Goal: Information Seeking & Learning: Learn about a topic

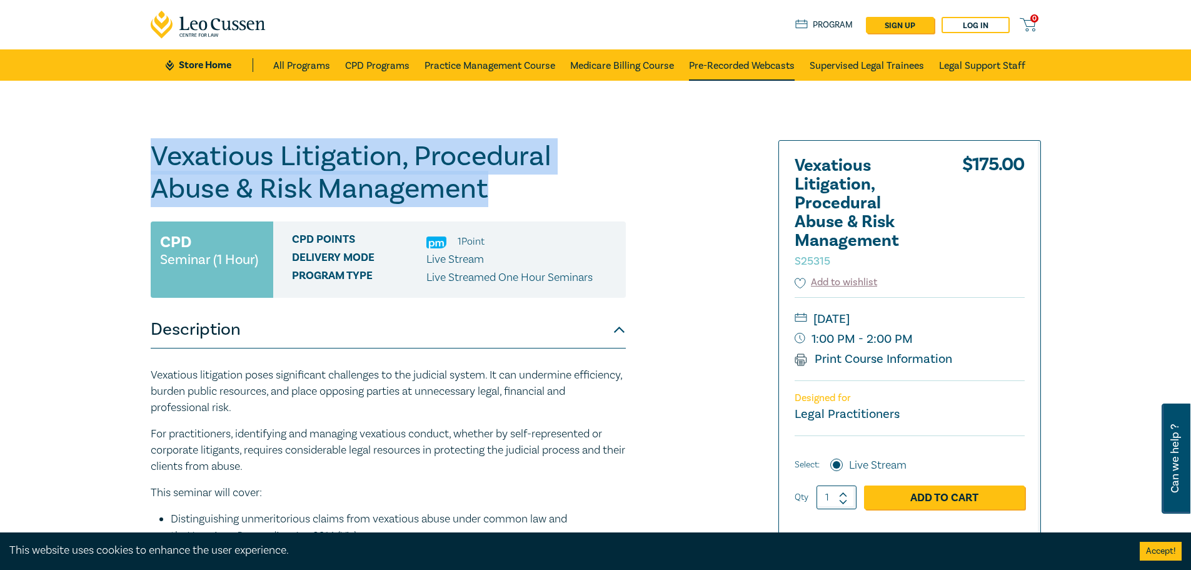
click at [738, 64] on link "Pre-Recorded Webcasts" at bounding box center [742, 64] width 106 height 31
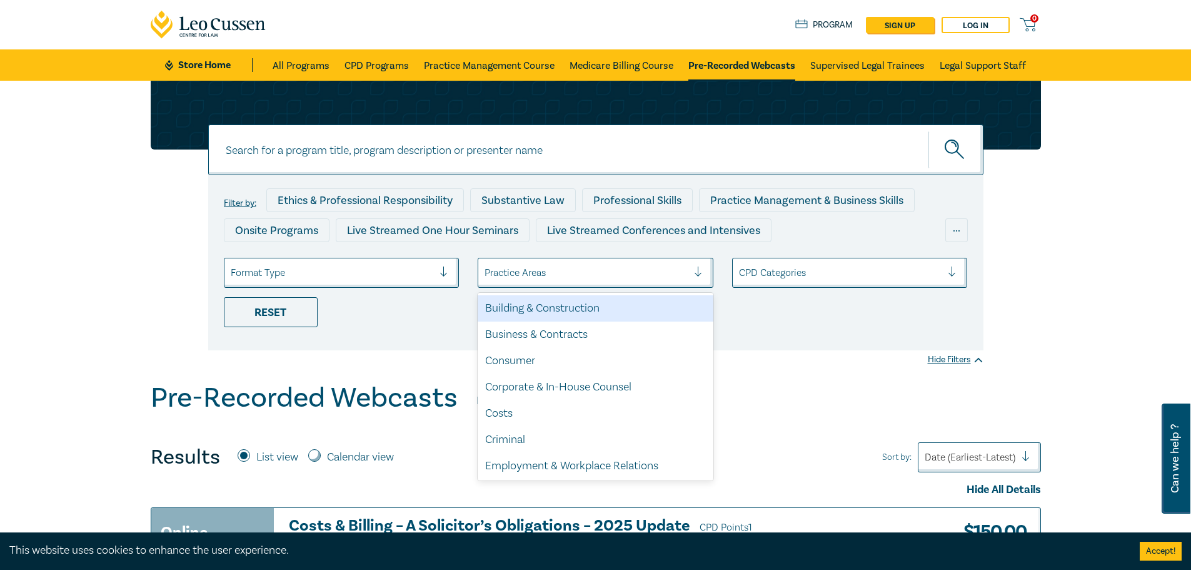
click at [703, 273] on div at bounding box center [703, 272] width 19 height 13
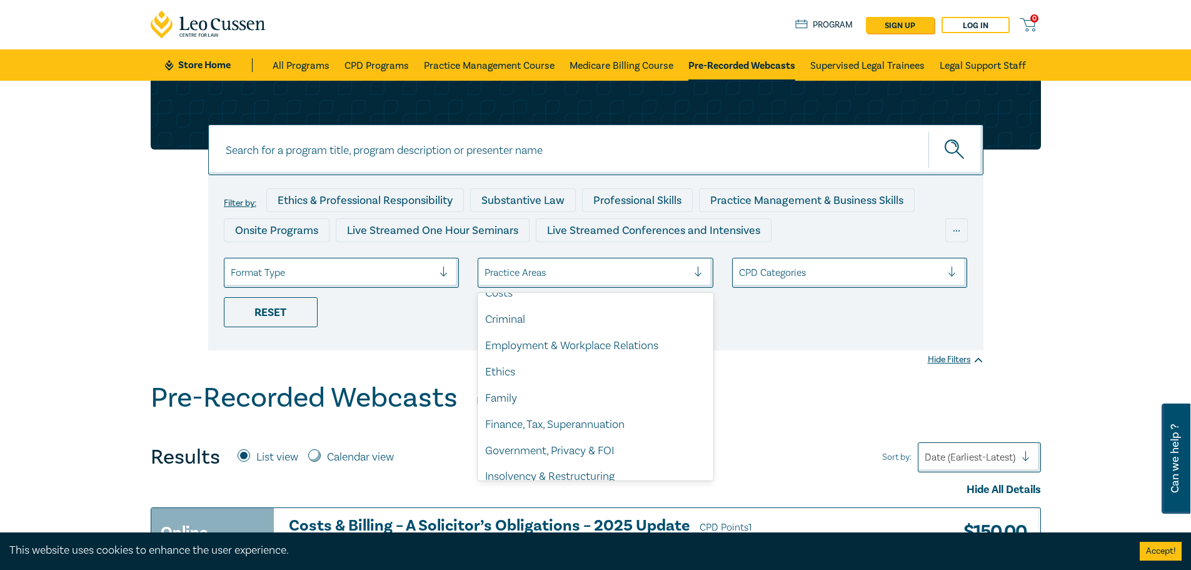
scroll to position [125, 0]
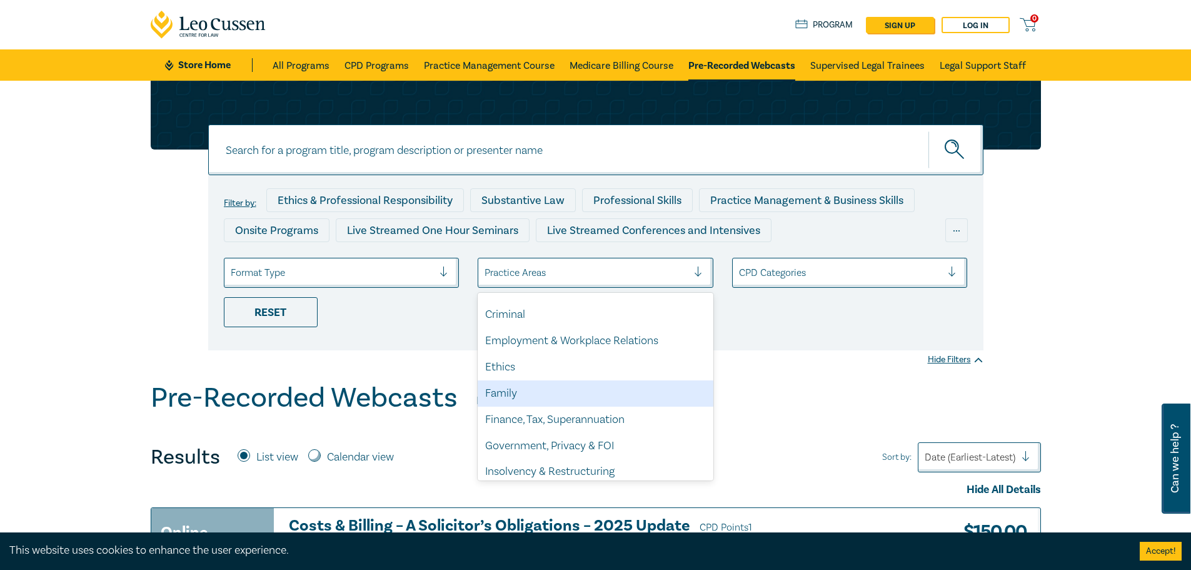
click at [524, 393] on div "Family" at bounding box center [596, 393] width 236 height 26
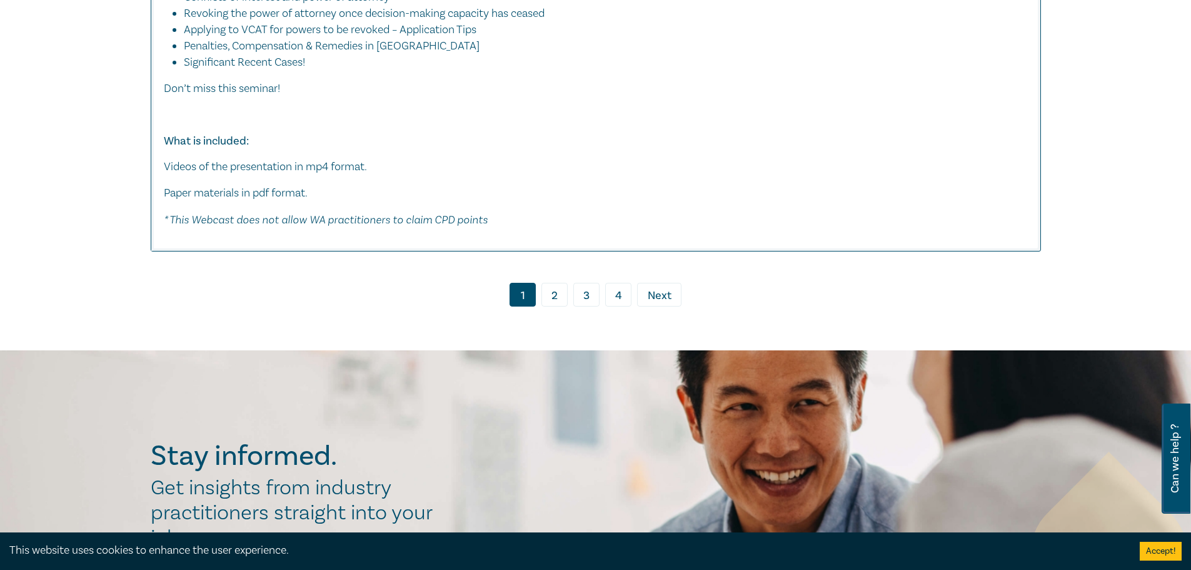
scroll to position [7003, 0]
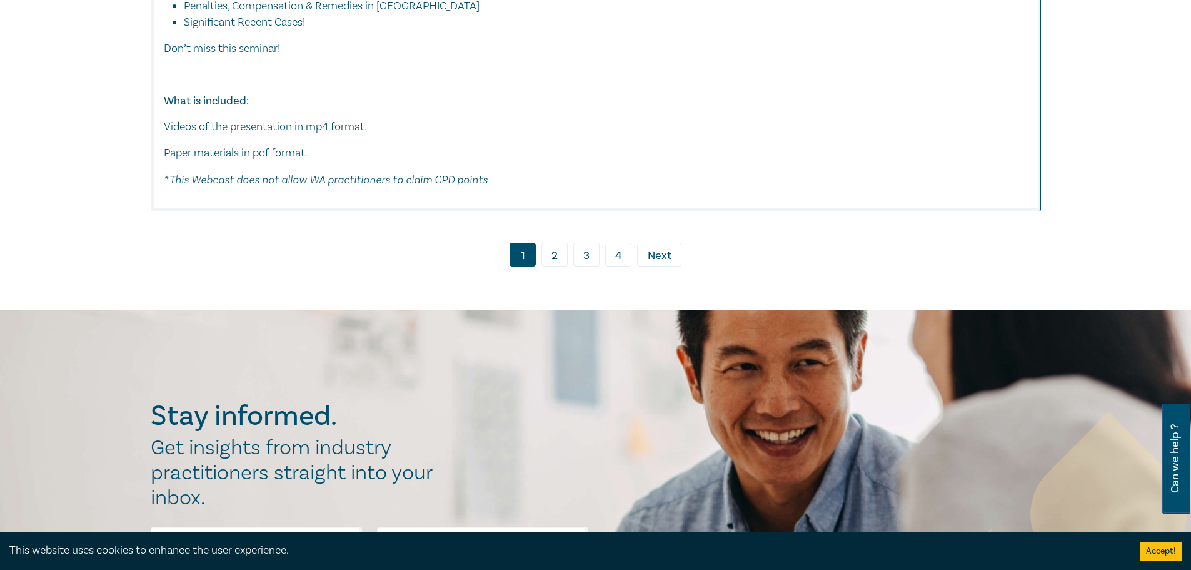
drag, startPoint x: 555, startPoint y: 255, endPoint x: 562, endPoint y: 252, distance: 7.3
click at [555, 255] on link "2" at bounding box center [555, 255] width 26 height 24
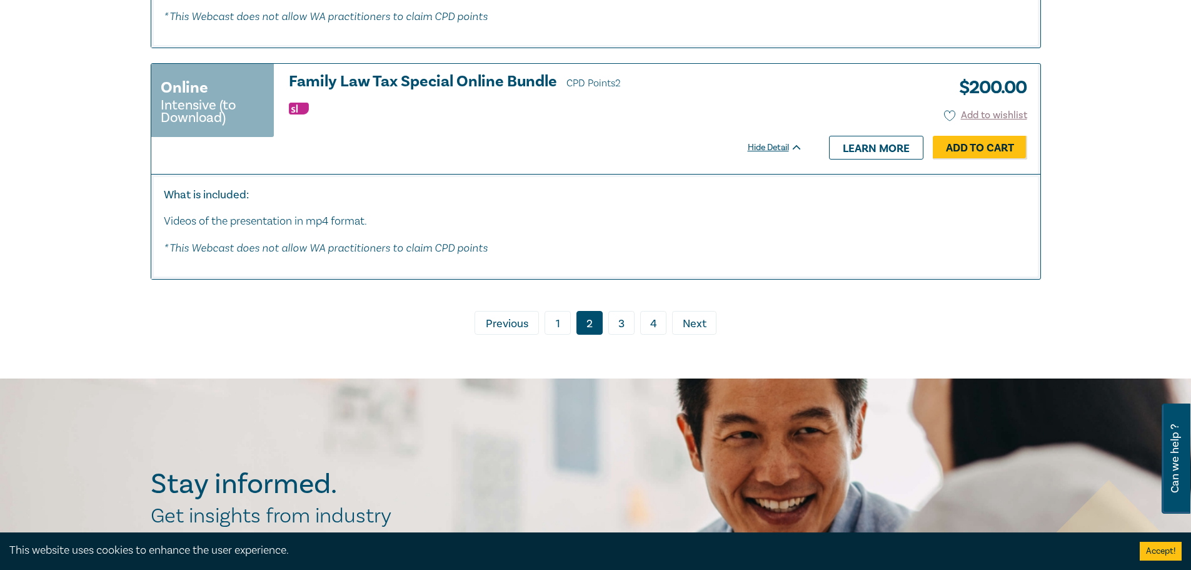
scroll to position [6691, 0]
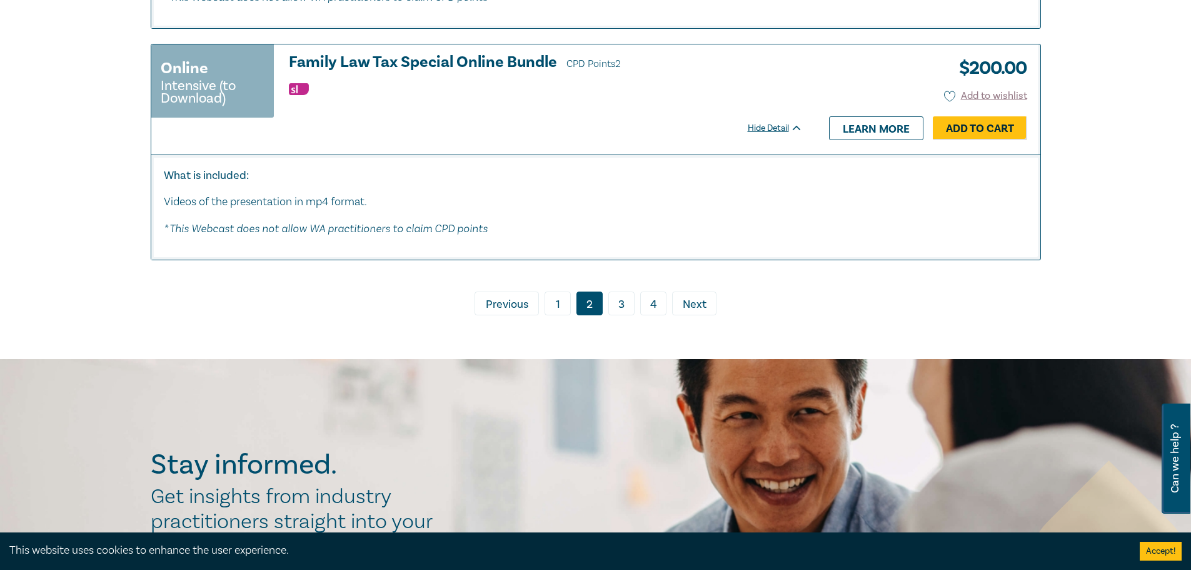
click at [625, 305] on link "3" at bounding box center [621, 303] width 26 height 24
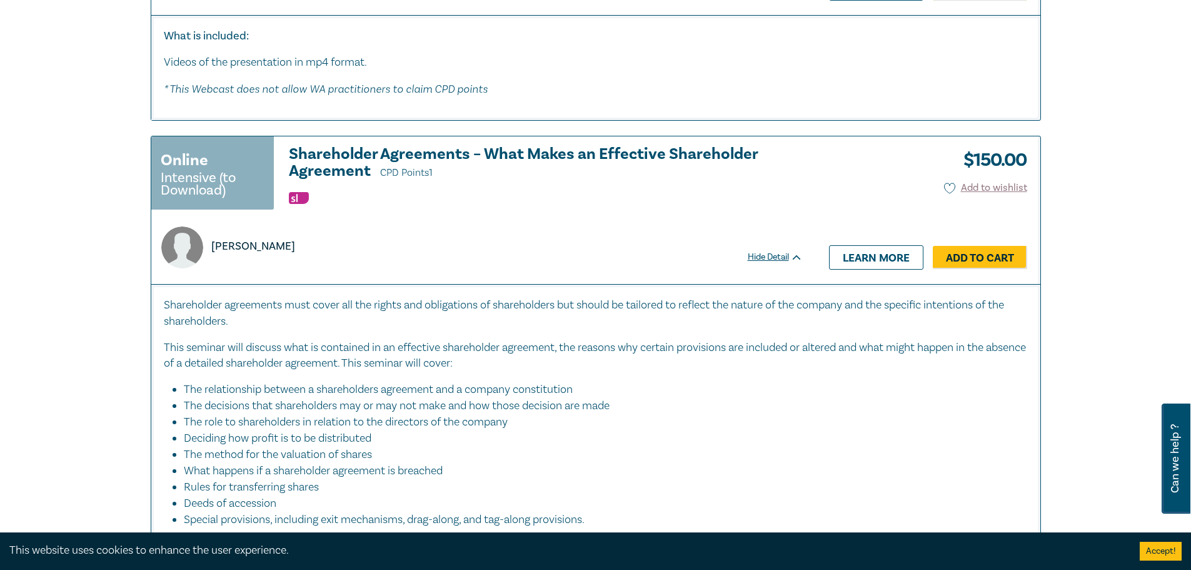
scroll to position [1376, 0]
